Goal: Navigation & Orientation: Find specific page/section

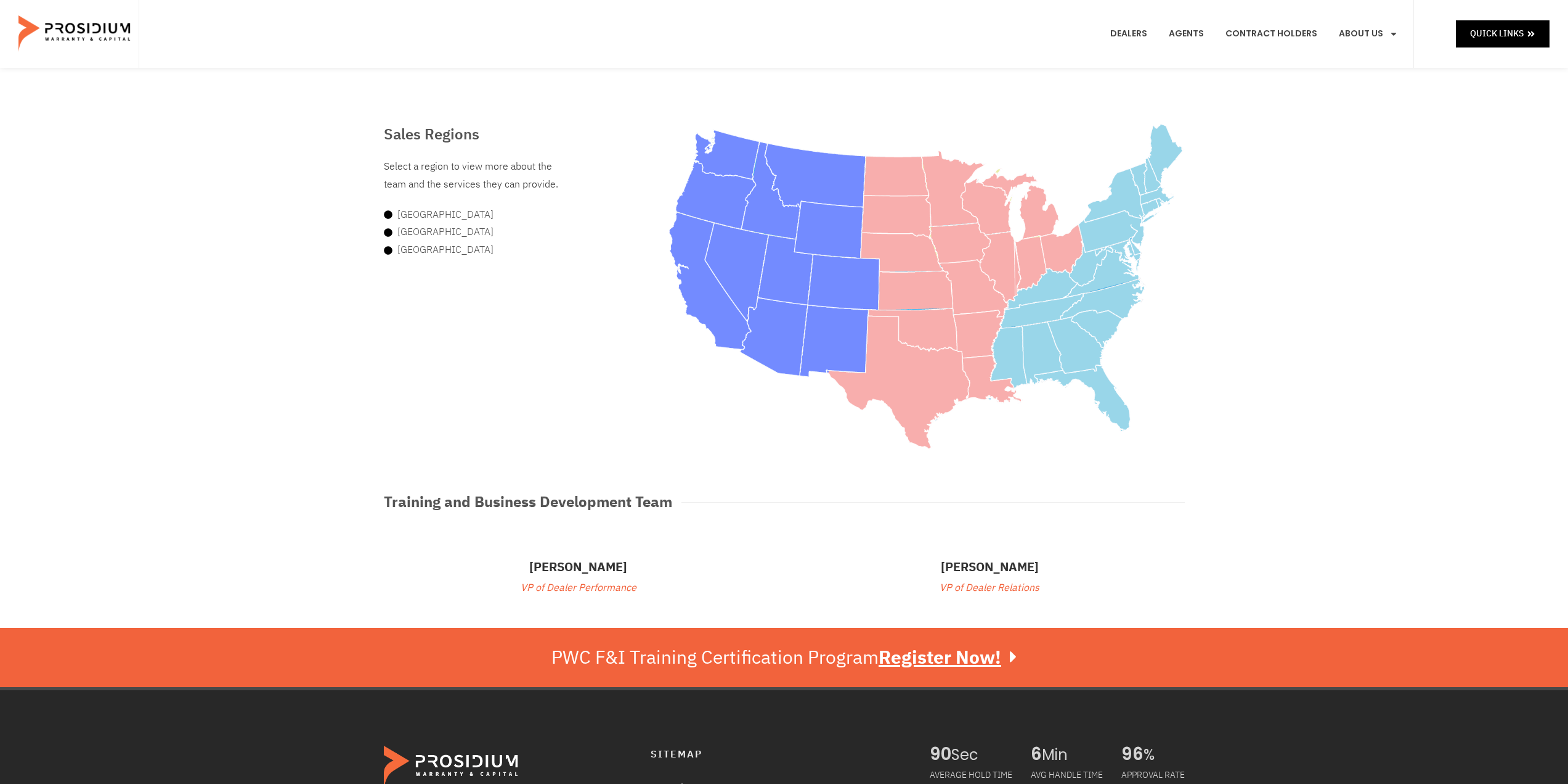
click at [94, 29] on img at bounding box center [75, 33] width 114 height 62
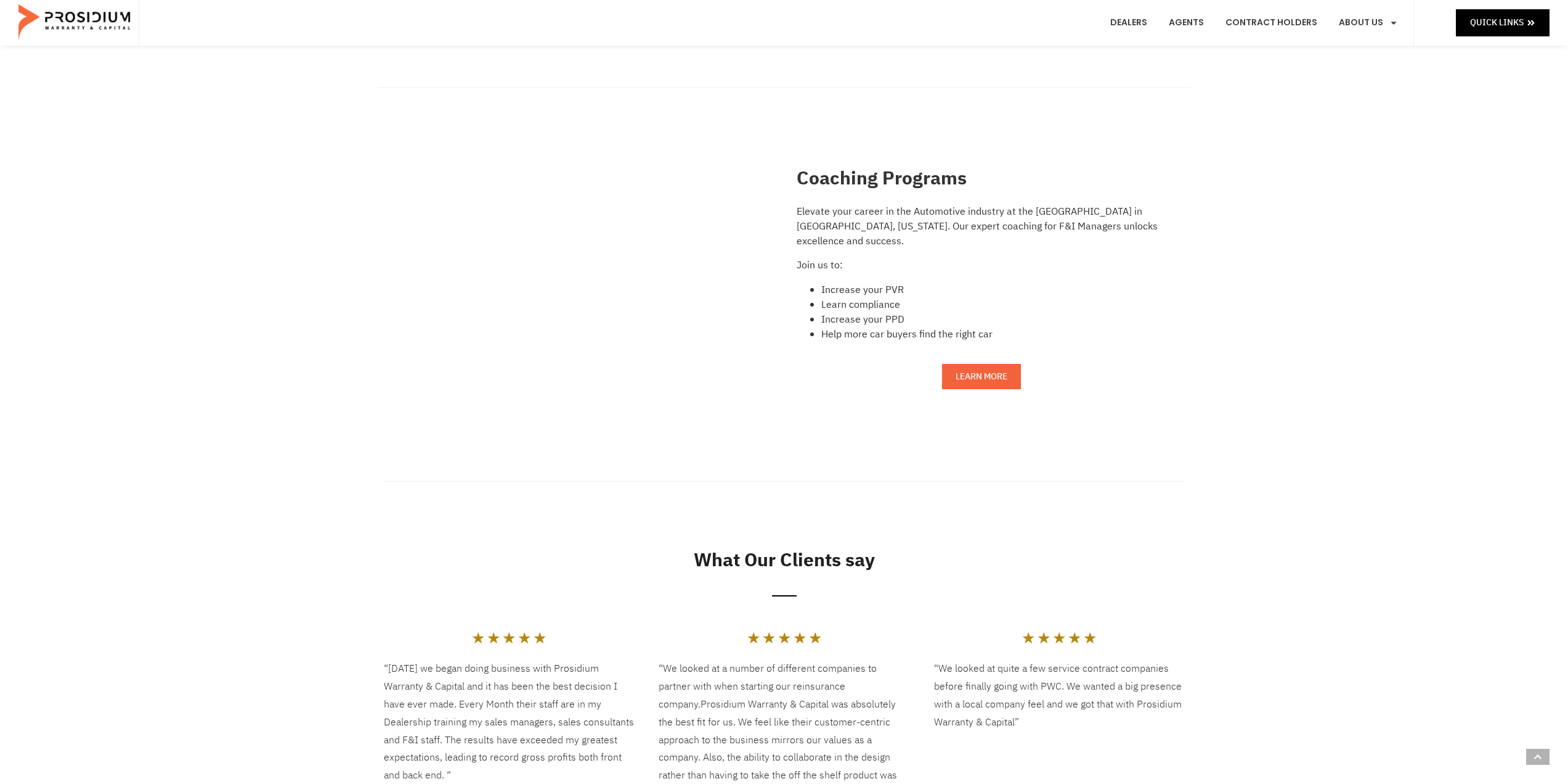
scroll to position [2105, 0]
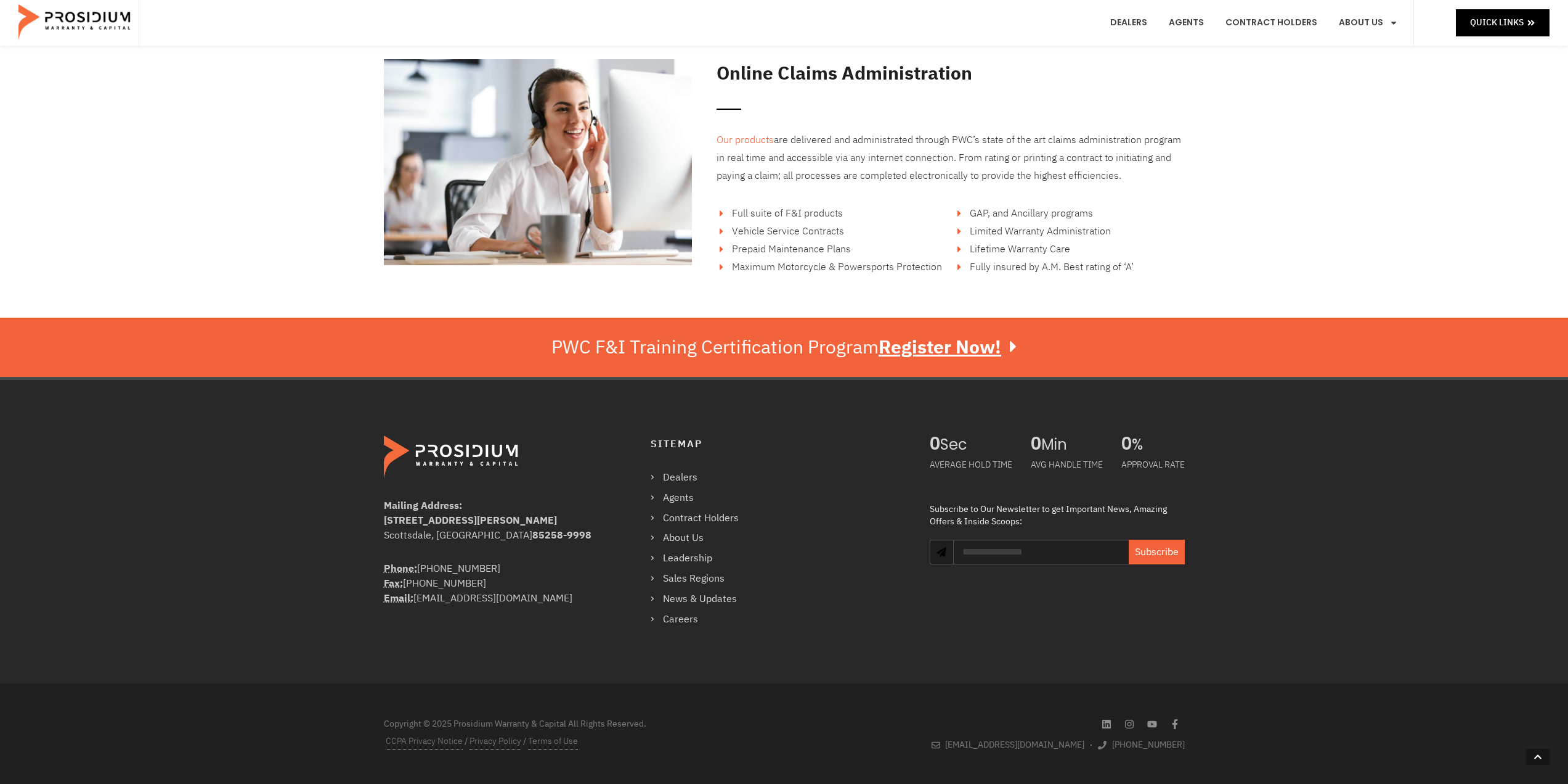
drag, startPoint x: 1201, startPoint y: 410, endPoint x: 1164, endPoint y: 632, distance: 225.1
click at [682, 579] on link "Sales Regions" at bounding box center [700, 578] width 101 height 18
